Goal: Transaction & Acquisition: Purchase product/service

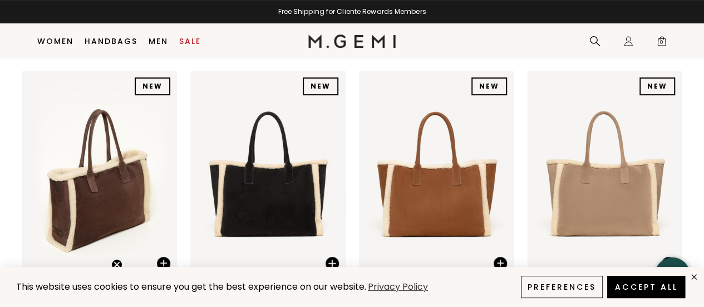
scroll to position [144, 0]
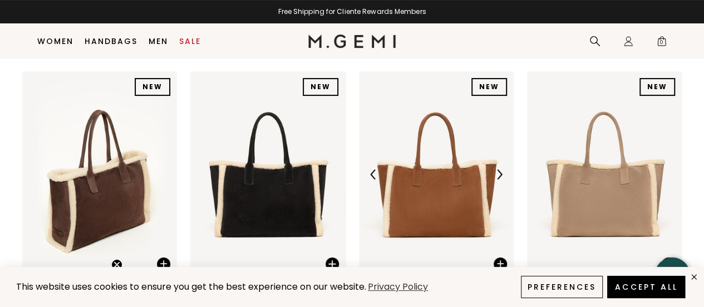
click at [461, 194] on img at bounding box center [436, 174] width 155 height 206
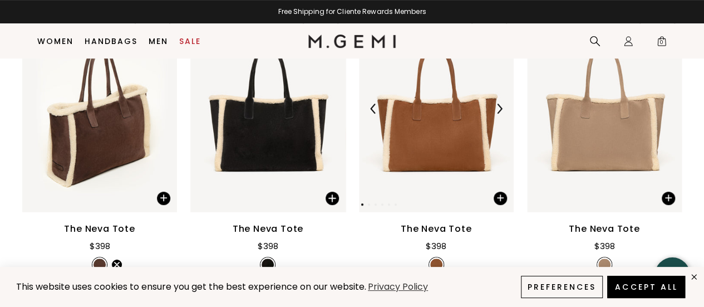
scroll to position [209, 0]
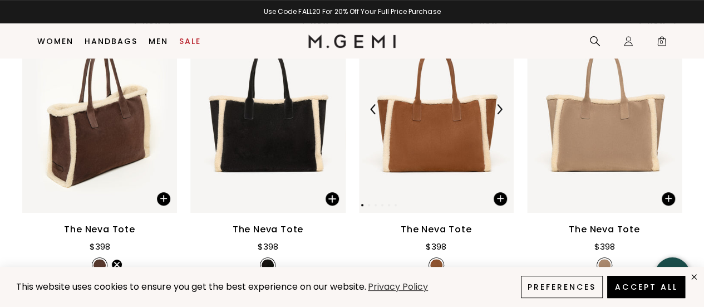
click at [406, 150] on img at bounding box center [436, 109] width 155 height 206
click at [501, 108] on img at bounding box center [499, 109] width 10 height 10
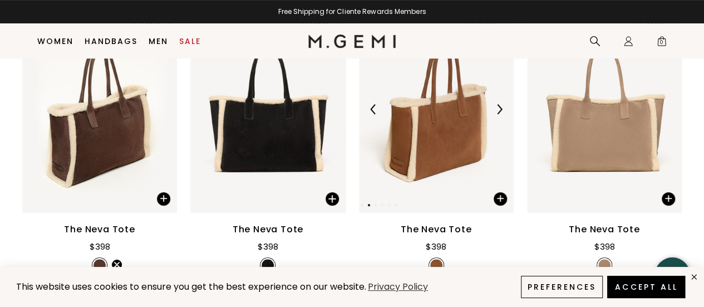
click at [501, 108] on img at bounding box center [499, 109] width 10 height 10
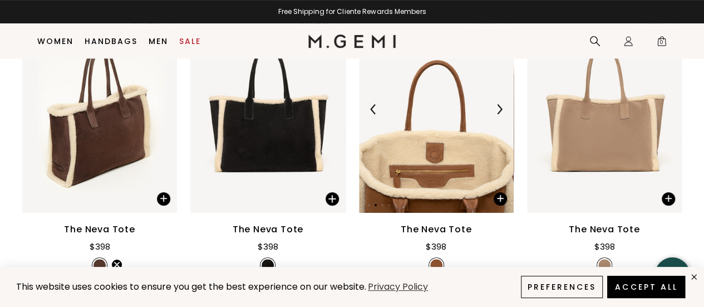
click at [501, 108] on img at bounding box center [499, 109] width 10 height 10
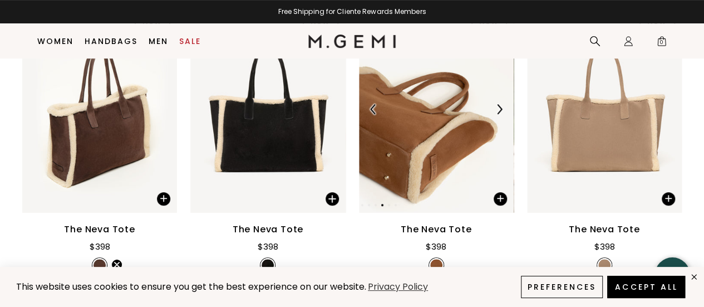
click at [501, 108] on img at bounding box center [499, 109] width 10 height 10
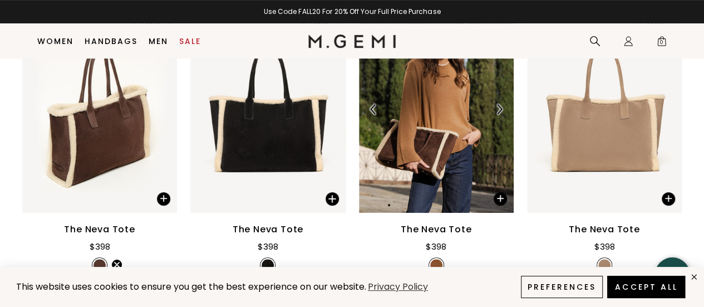
click at [501, 108] on img at bounding box center [499, 109] width 10 height 10
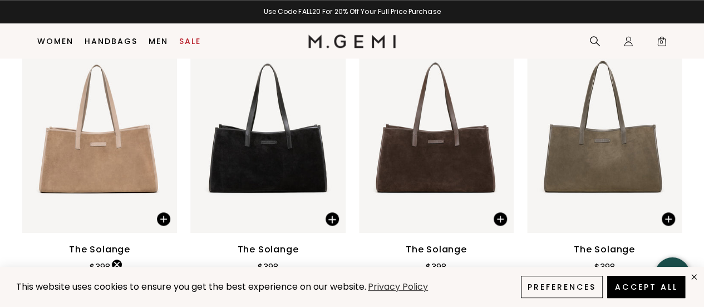
scroll to position [495, 0]
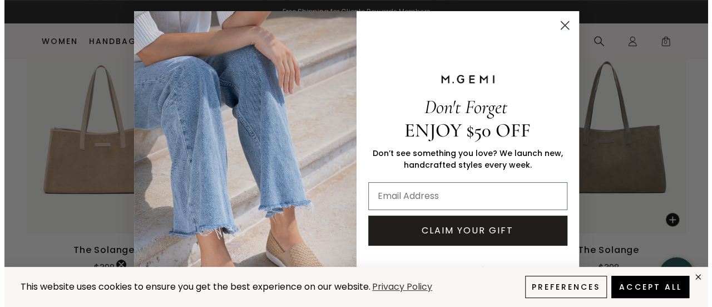
scroll to position [769, 0]
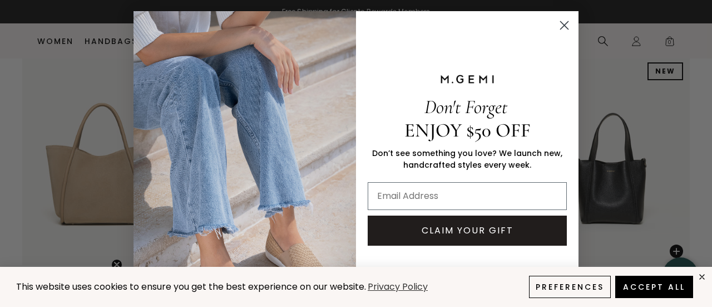
click at [559, 29] on circle "Close dialog" at bounding box center [564, 25] width 18 height 18
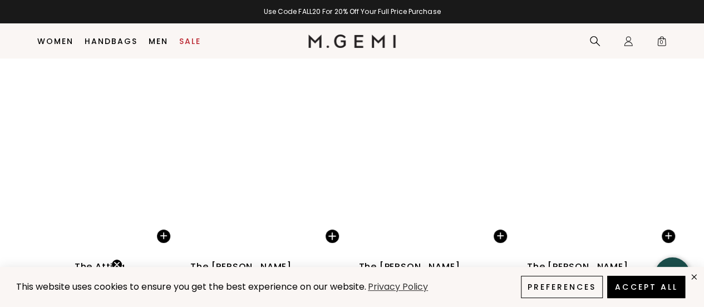
scroll to position [2030, 0]
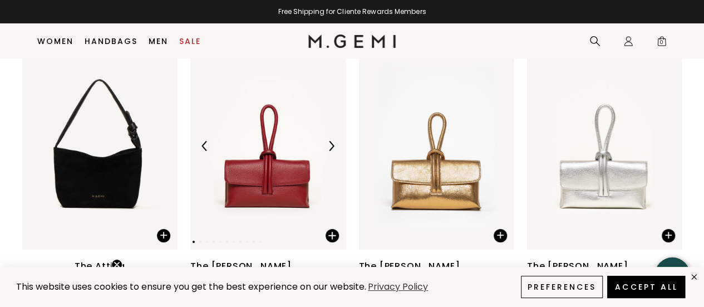
click at [328, 141] on img at bounding box center [331, 146] width 10 height 10
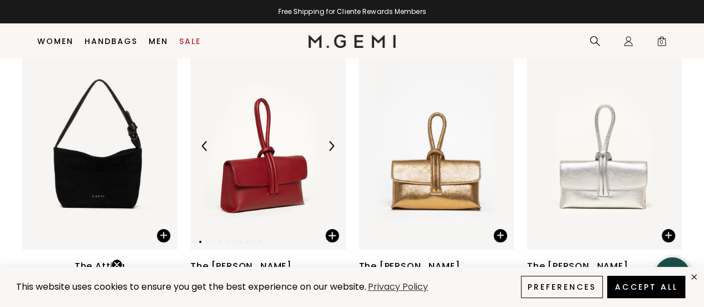
click at [328, 141] on img at bounding box center [331, 146] width 10 height 10
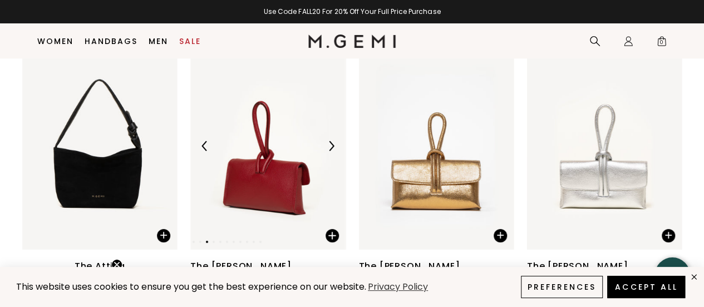
click at [328, 141] on img at bounding box center [331, 146] width 10 height 10
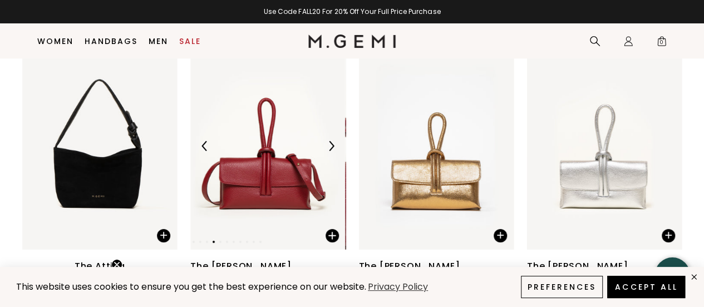
click at [328, 141] on img at bounding box center [331, 146] width 10 height 10
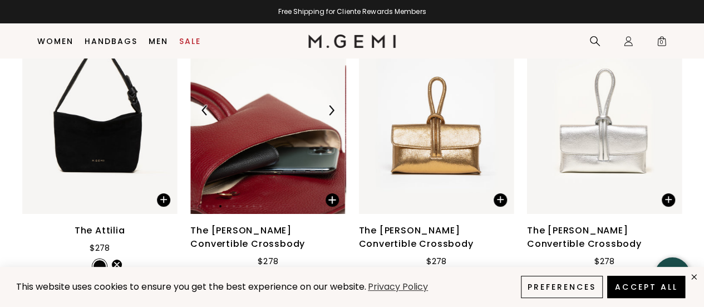
scroll to position [2060, 0]
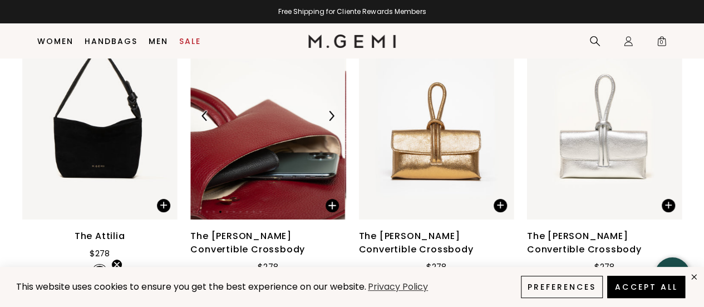
click at [330, 111] on img at bounding box center [331, 116] width 10 height 10
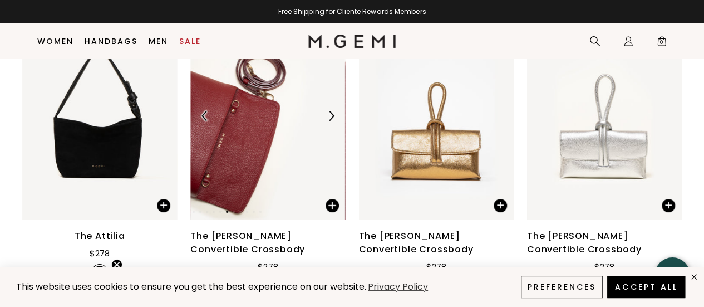
click at [330, 111] on img at bounding box center [331, 116] width 10 height 10
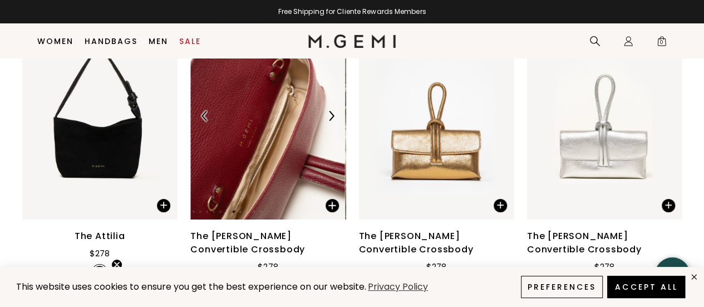
click at [330, 111] on img at bounding box center [331, 116] width 10 height 10
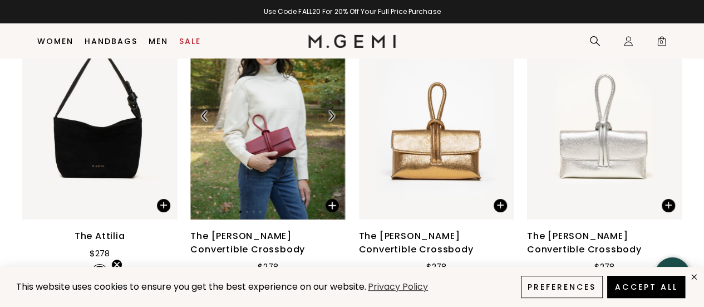
click at [327, 111] on img at bounding box center [331, 116] width 10 height 10
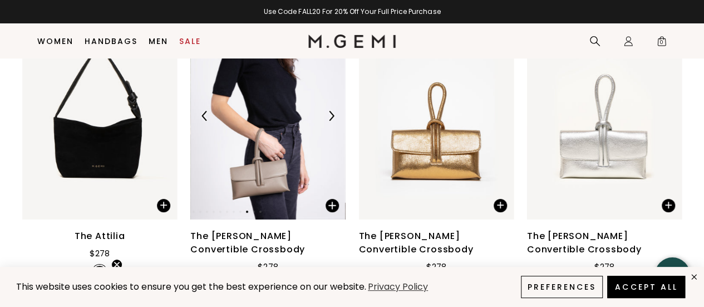
click at [327, 111] on img at bounding box center [331, 116] width 10 height 10
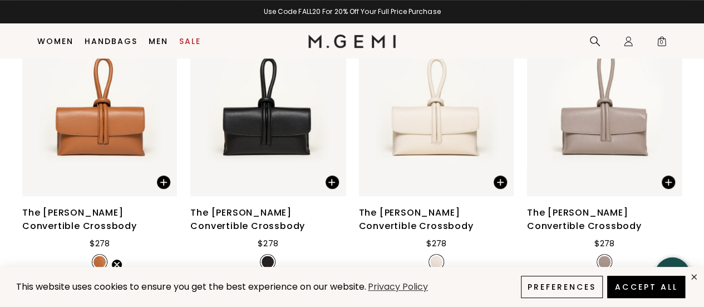
scroll to position [2404, 0]
click at [295, 90] on img at bounding box center [267, 93] width 155 height 206
click at [332, 88] on img at bounding box center [331, 93] width 10 height 10
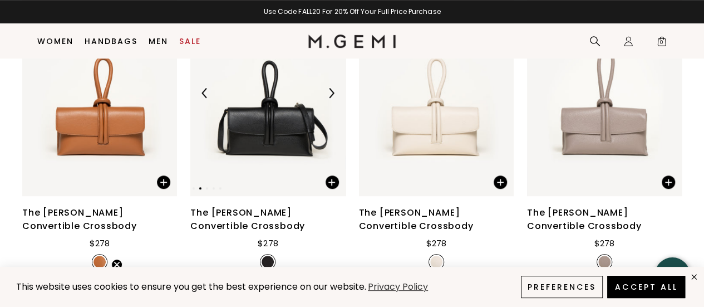
click at [332, 88] on img at bounding box center [331, 93] width 10 height 10
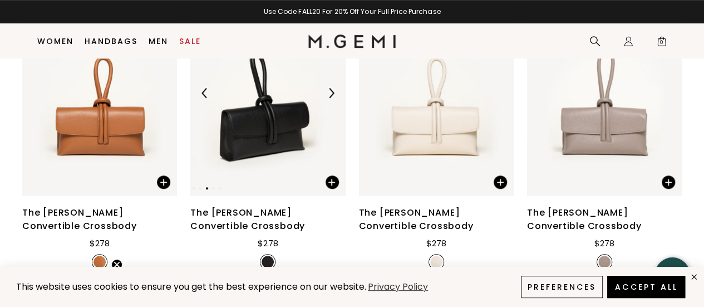
click at [332, 88] on img at bounding box center [331, 93] width 10 height 10
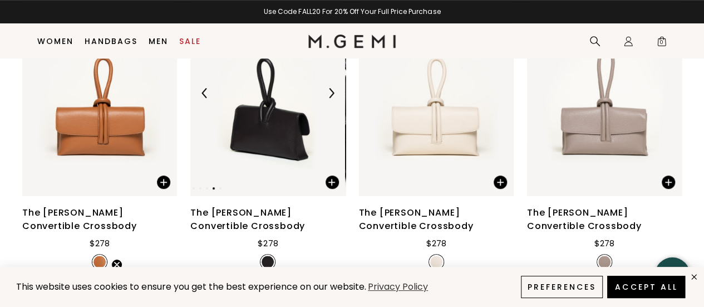
click at [332, 88] on img at bounding box center [331, 93] width 10 height 10
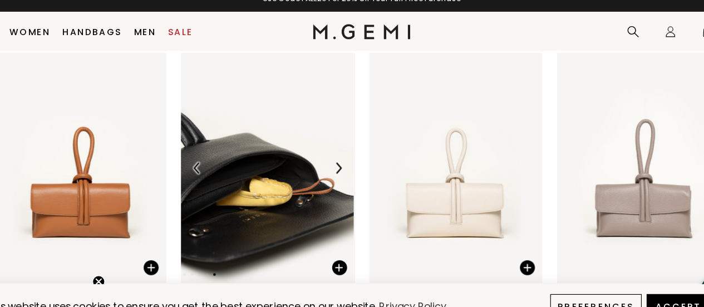
scroll to position [2334, 0]
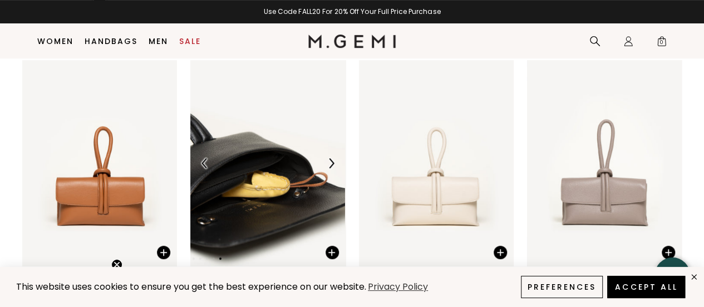
click at [323, 154] on div at bounding box center [331, 163] width 18 height 18
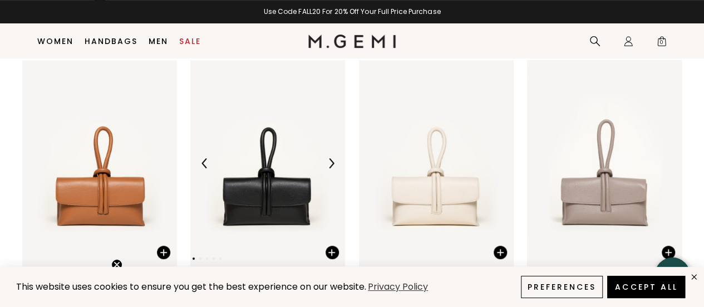
click at [323, 154] on div at bounding box center [331, 163] width 18 height 18
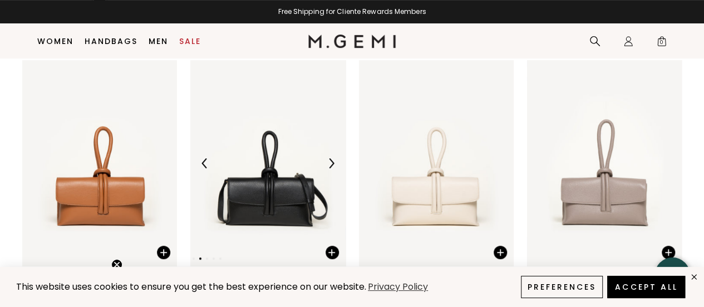
click at [323, 154] on div at bounding box center [331, 163] width 18 height 18
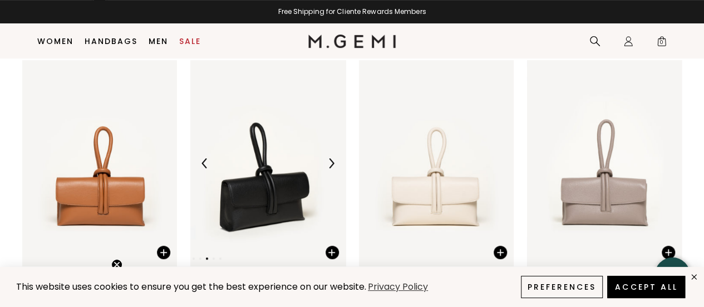
click at [323, 154] on div at bounding box center [331, 163] width 18 height 18
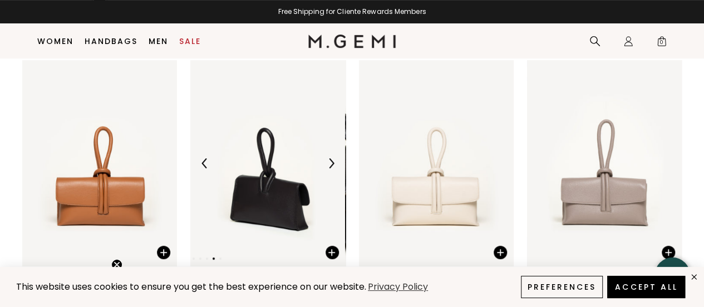
drag, startPoint x: 323, startPoint y: 139, endPoint x: 328, endPoint y: 132, distance: 8.8
click at [328, 158] on img at bounding box center [331, 163] width 10 height 10
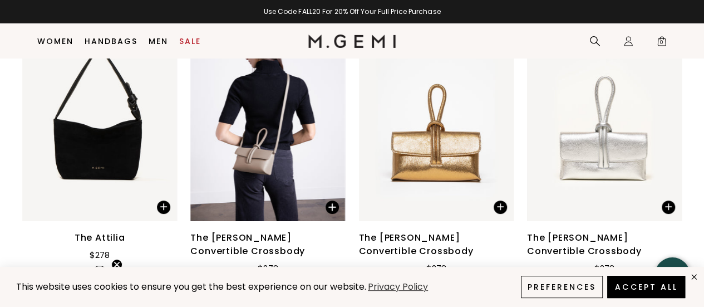
scroll to position [2048, 0]
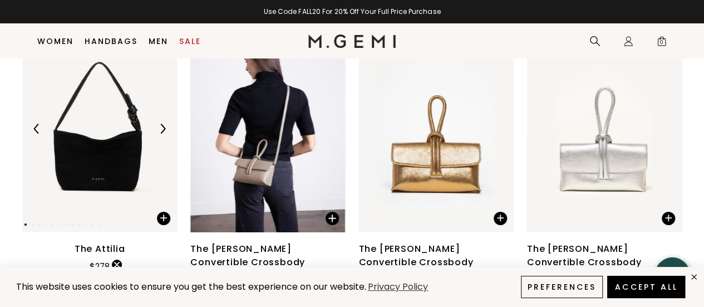
click at [109, 116] on img at bounding box center [99, 129] width 155 height 206
click at [157, 120] on div at bounding box center [163, 129] width 18 height 18
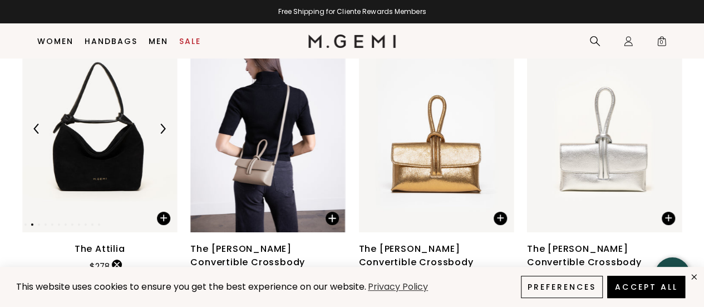
click at [157, 120] on div at bounding box center [163, 129] width 18 height 18
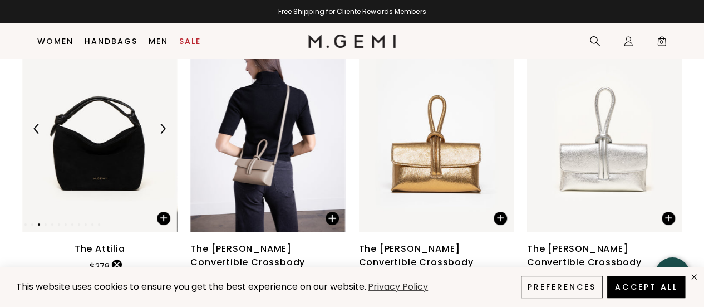
click at [157, 120] on div at bounding box center [163, 129] width 18 height 18
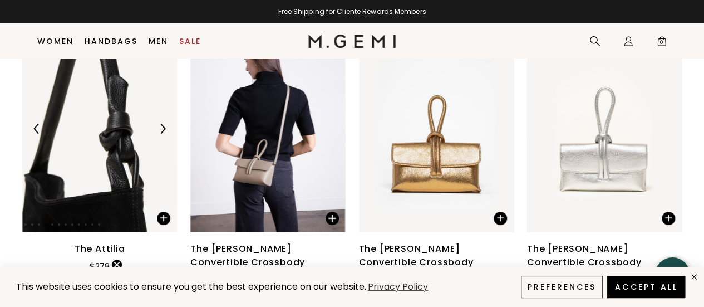
click at [157, 120] on div at bounding box center [163, 129] width 18 height 18
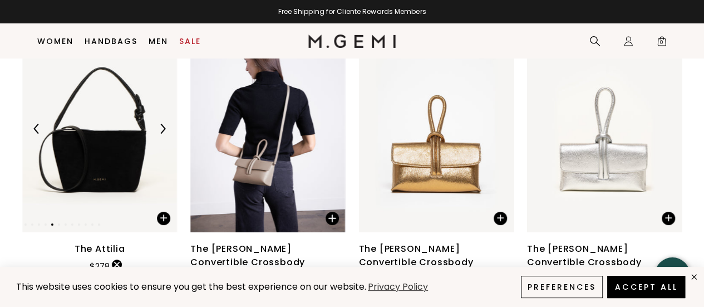
click at [157, 120] on div at bounding box center [163, 129] width 18 height 18
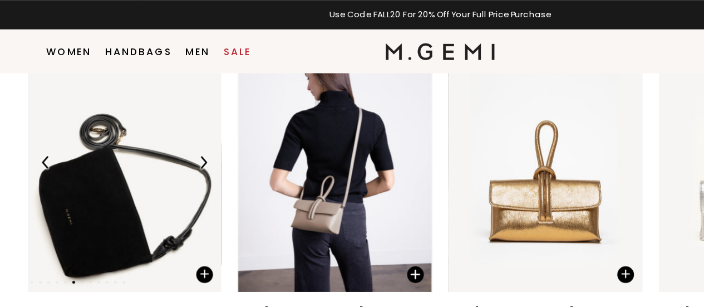
scroll to position [2046, 0]
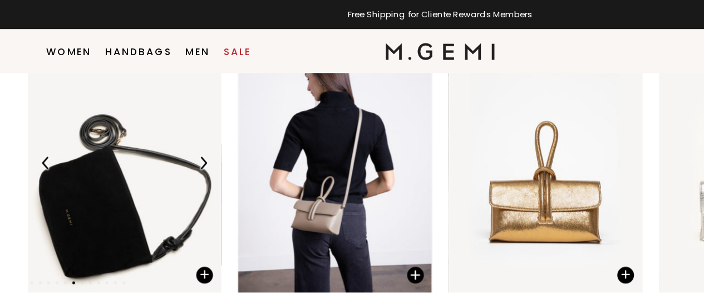
click at [92, 84] on img at bounding box center [99, 130] width 155 height 206
click at [164, 125] on img at bounding box center [162, 130] width 10 height 10
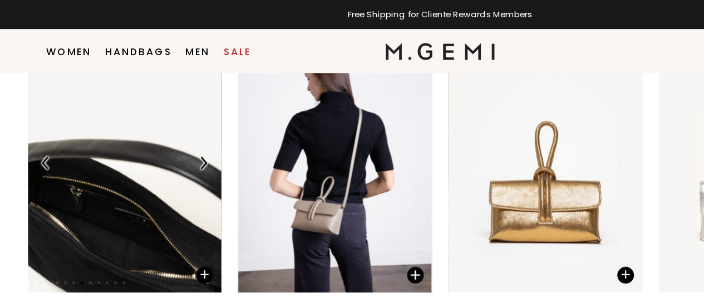
click at [164, 125] on img at bounding box center [162, 130] width 10 height 10
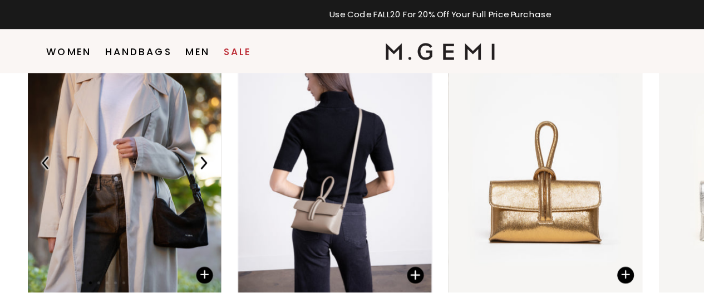
click at [164, 125] on img at bounding box center [162, 130] width 10 height 10
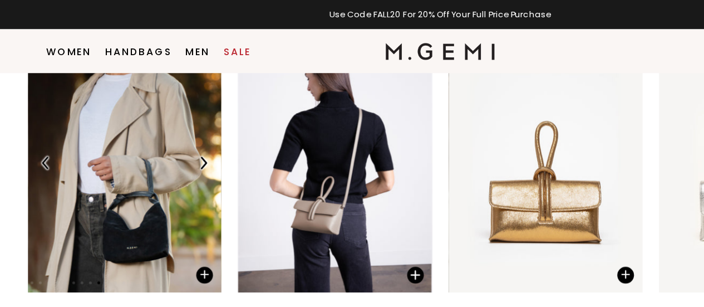
click at [164, 125] on img at bounding box center [162, 130] width 10 height 10
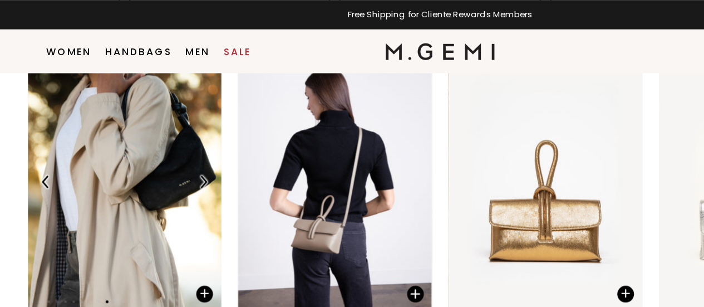
scroll to position [2030, 0]
click at [164, 141] on img at bounding box center [162, 146] width 10 height 10
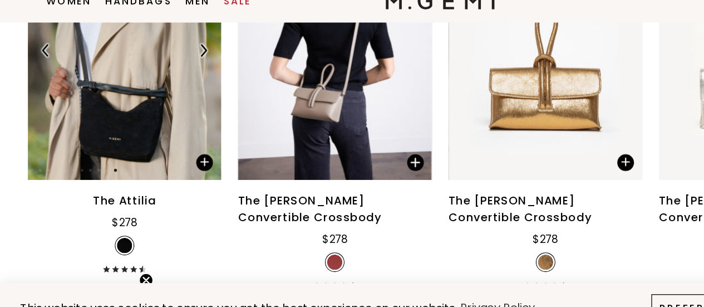
scroll to position [2095, 0]
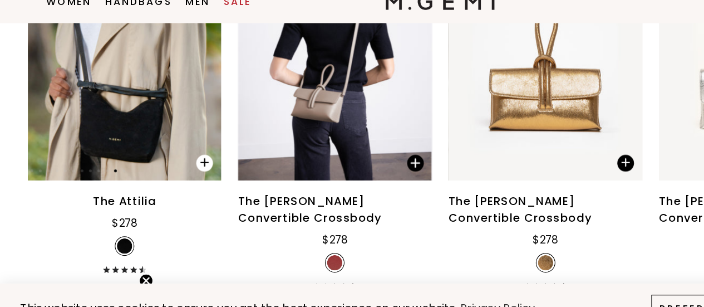
click at [161, 164] on span at bounding box center [163, 170] width 13 height 13
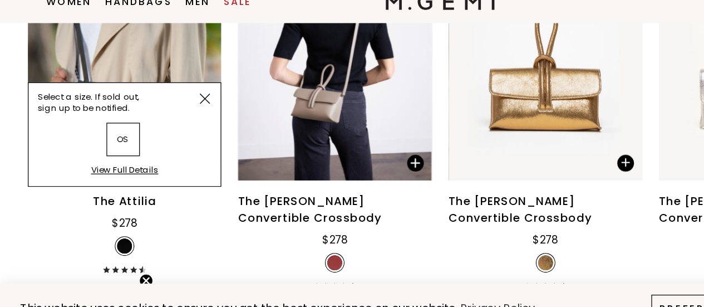
click at [105, 171] on div "View Full Details" at bounding box center [100, 179] width 54 height 17
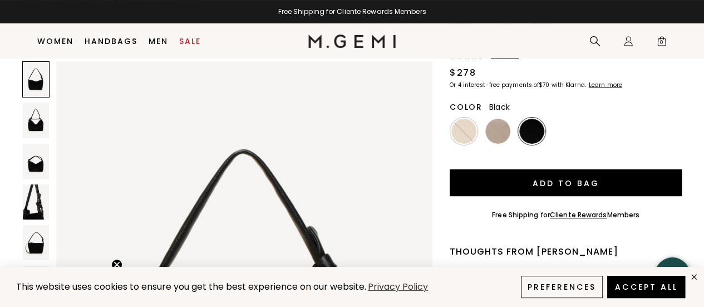
scroll to position [79, 0]
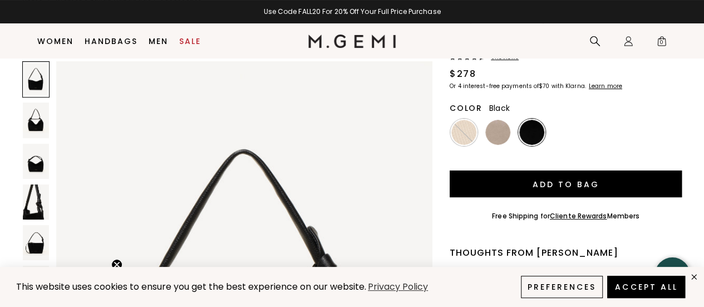
click at [565, 217] on link "Cliente Rewards" at bounding box center [578, 215] width 57 height 9
